Goal: Navigation & Orientation: Go to known website

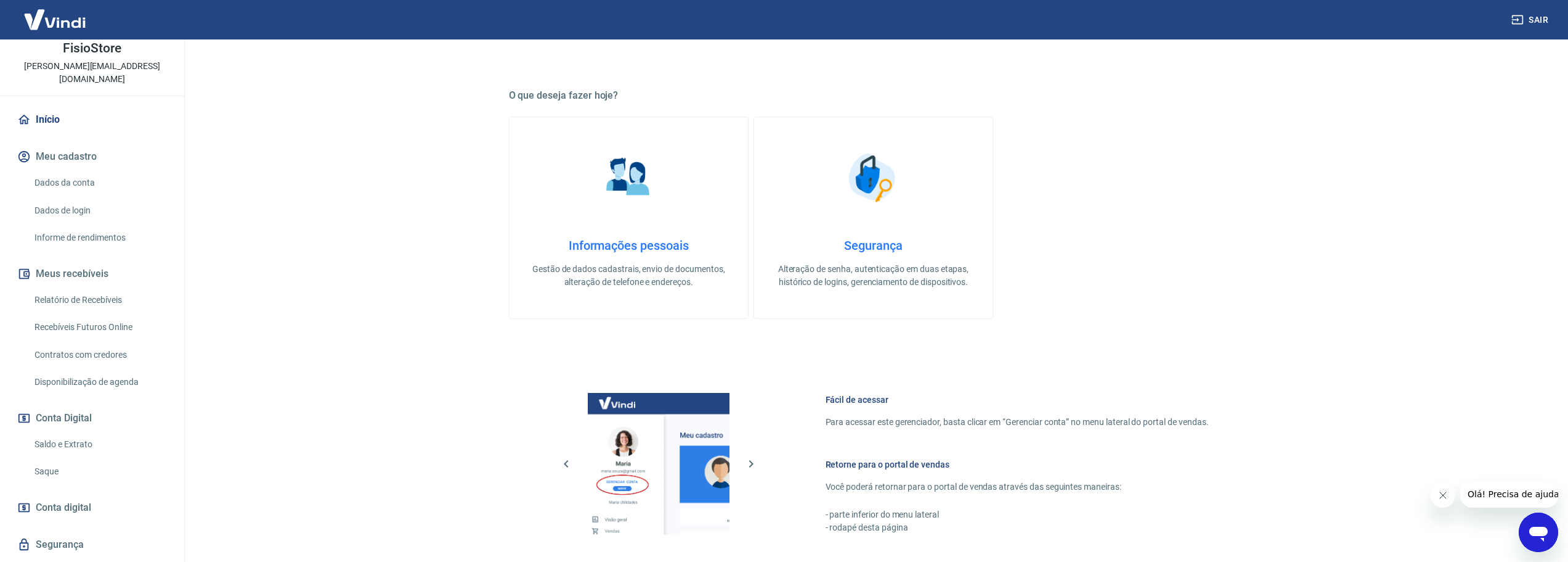
scroll to position [399, 0]
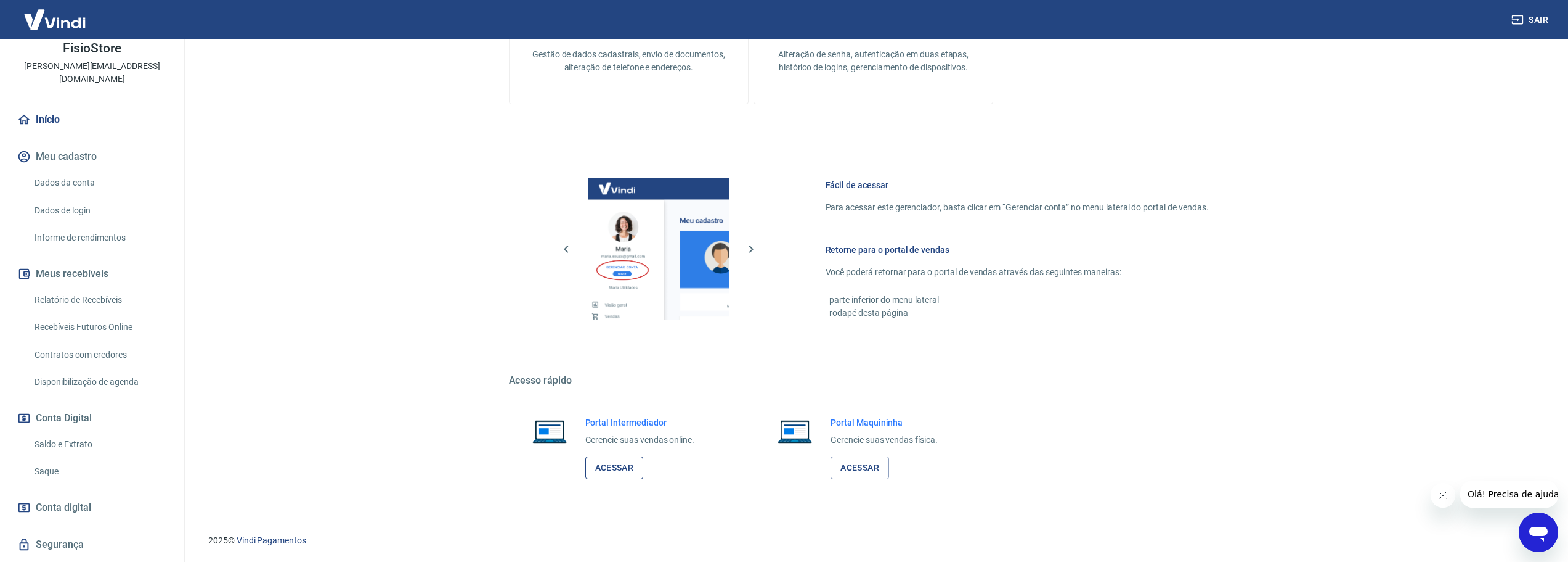
click at [608, 466] on link "Acessar" at bounding box center [615, 468] width 59 height 23
